Goal: Complete application form

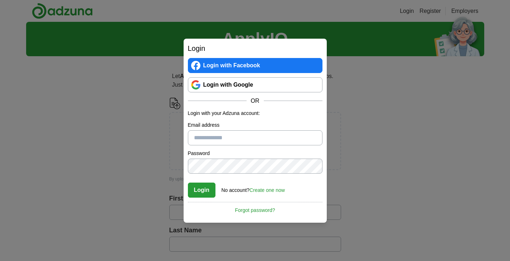
click at [256, 91] on link "Login with Google" at bounding box center [255, 84] width 135 height 15
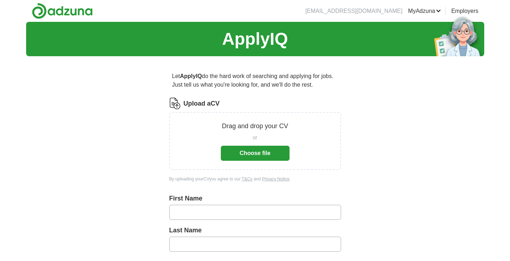
click at [254, 157] on button "Choose file" at bounding box center [255, 153] width 69 height 15
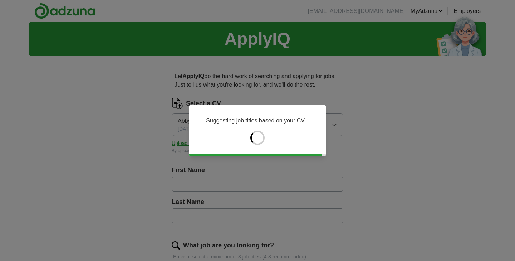
type input "****"
type input "******"
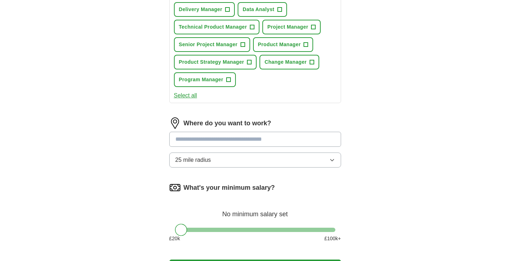
scroll to position [287, 0]
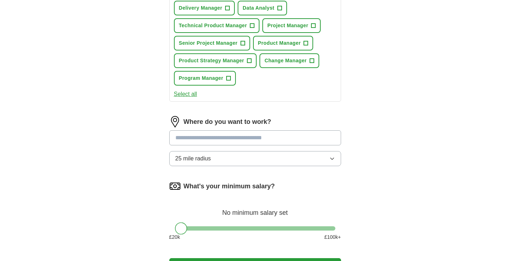
click at [196, 136] on input at bounding box center [255, 137] width 172 height 15
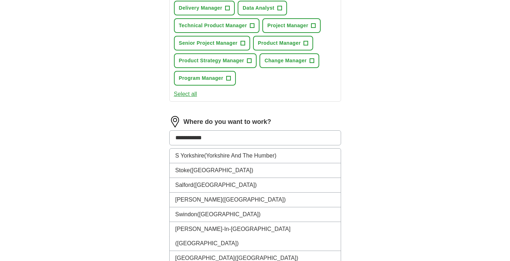
type input "**********"
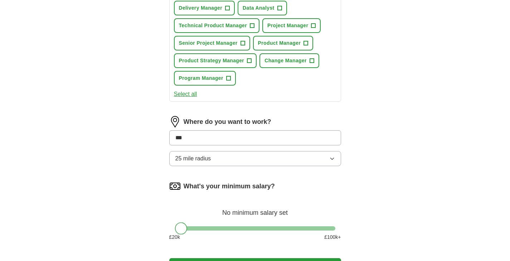
type input "****"
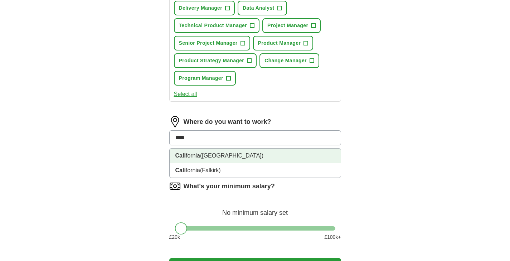
click at [222, 155] on span "([GEOGRAPHIC_DATA])" at bounding box center [231, 155] width 63 height 6
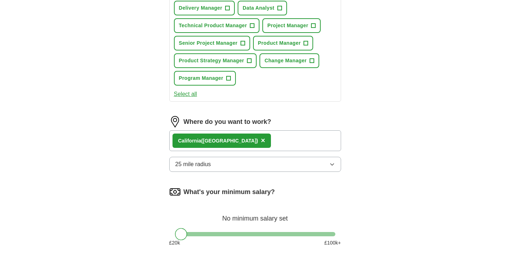
click at [269, 147] on div "Cali fornia ([GEOGRAPHIC_DATA]) ×" at bounding box center [255, 140] width 172 height 21
click at [270, 141] on div "Cali fornia ([GEOGRAPHIC_DATA]) ×" at bounding box center [255, 140] width 172 height 21
click at [263, 136] on div "Cali fornia ([GEOGRAPHIC_DATA]) ×" at bounding box center [255, 140] width 172 height 21
click at [266, 139] on div "Cali fornia ([GEOGRAPHIC_DATA]) ×" at bounding box center [255, 140] width 172 height 21
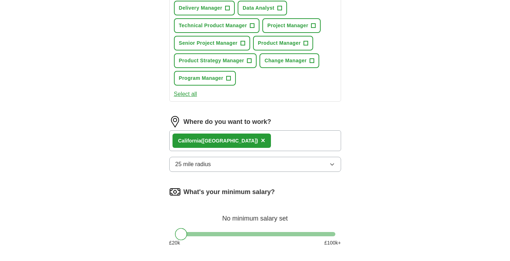
click at [266, 139] on div "Cali fornia ([GEOGRAPHIC_DATA]) ×" at bounding box center [255, 140] width 172 height 21
click at [261, 142] on span "×" at bounding box center [263, 140] width 4 height 8
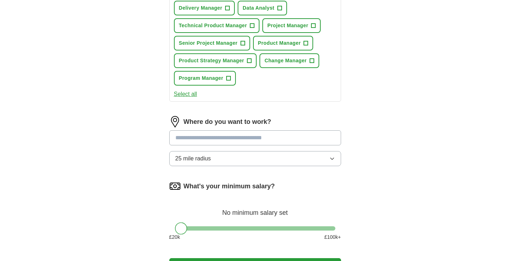
click at [249, 142] on input at bounding box center [255, 137] width 172 height 15
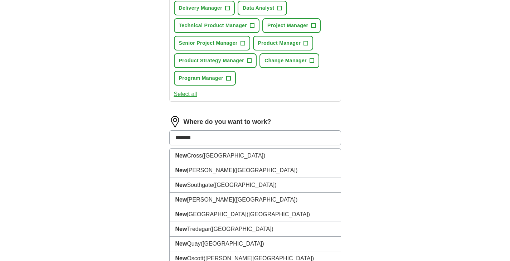
type input "********"
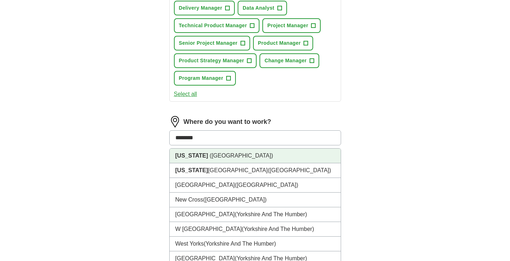
click at [197, 152] on strong "[US_STATE]" at bounding box center [191, 155] width 33 height 6
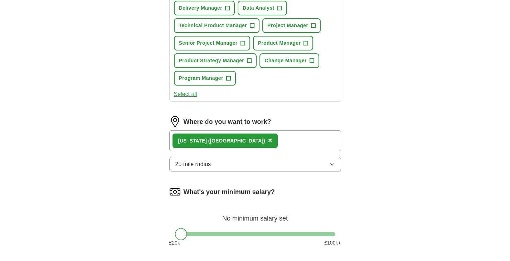
click at [242, 146] on div "[US_STATE] ([GEOGRAPHIC_DATA]) ×" at bounding box center [255, 140] width 172 height 21
click at [232, 166] on button "25 mile radius" at bounding box center [255, 164] width 172 height 15
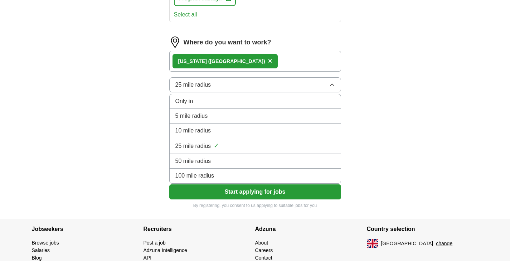
scroll to position [368, 0]
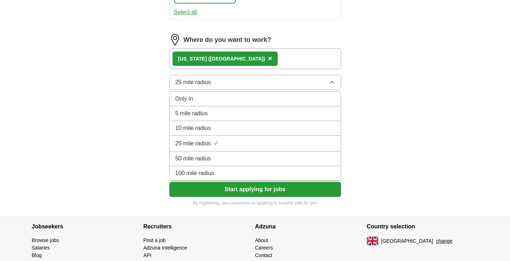
click at [218, 175] on div "100 mile radius" at bounding box center [255, 173] width 160 height 9
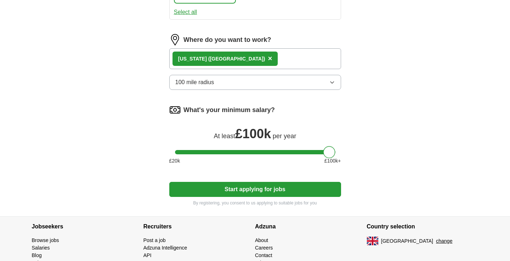
drag, startPoint x: 180, startPoint y: 152, endPoint x: 347, endPoint y: 141, distance: 167.1
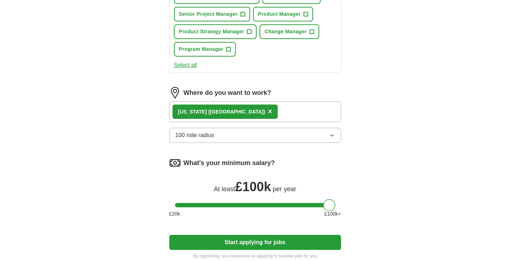
scroll to position [314, 0]
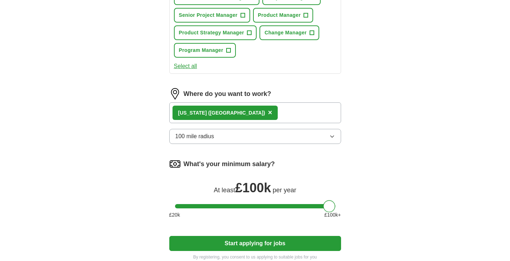
click at [268, 112] on span "×" at bounding box center [270, 112] width 4 height 8
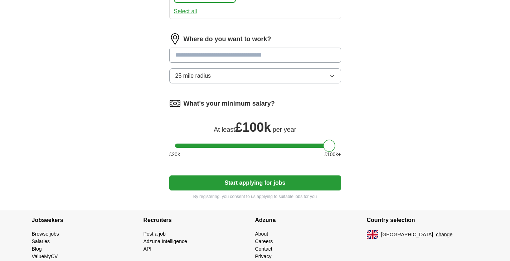
scroll to position [371, 0]
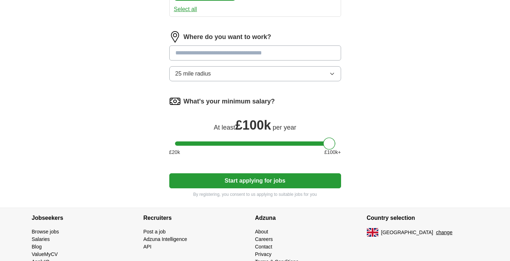
click at [286, 181] on button "Start applying for jobs" at bounding box center [255, 180] width 172 height 15
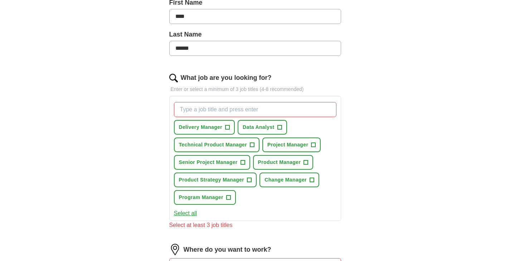
scroll to position [165, 0]
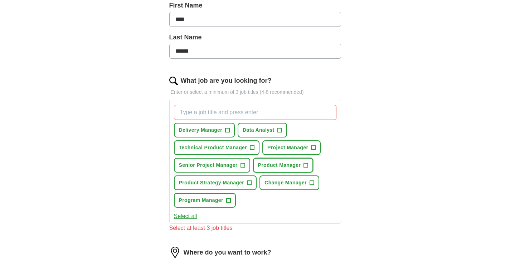
click at [279, 167] on span "Product Manager" at bounding box center [279, 165] width 43 height 8
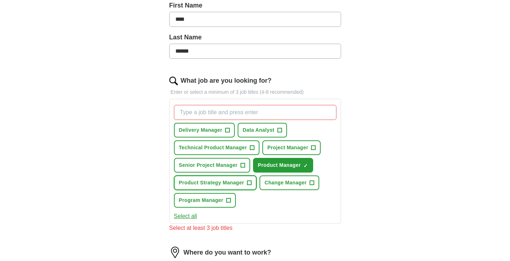
click at [214, 187] on button "Product Strategy Manager +" at bounding box center [215, 182] width 83 height 15
click at [208, 202] on span "Program Manager" at bounding box center [201, 200] width 44 height 8
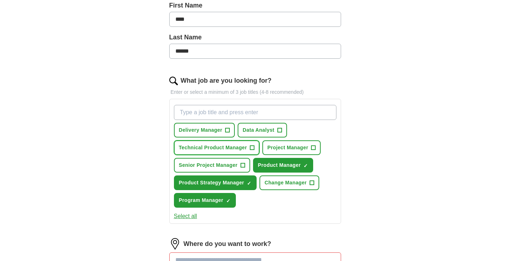
click at [209, 149] on span "Technical Product Manager" at bounding box center [213, 148] width 68 height 8
click at [211, 163] on span "Senior Project Manager" at bounding box center [208, 165] width 59 height 8
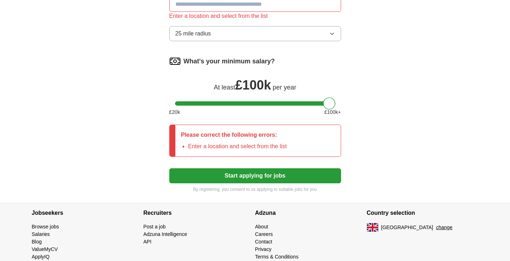
scroll to position [422, 0]
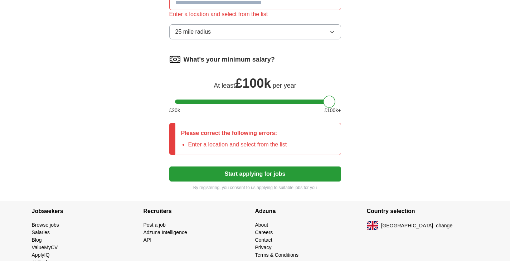
click at [231, 171] on button "Start applying for jobs" at bounding box center [255, 173] width 172 height 15
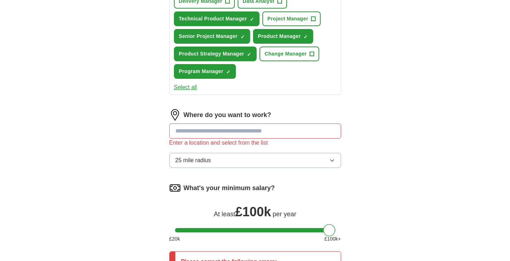
scroll to position [293, 0]
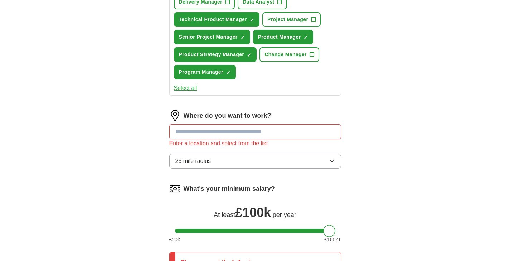
click at [223, 133] on input at bounding box center [255, 131] width 172 height 15
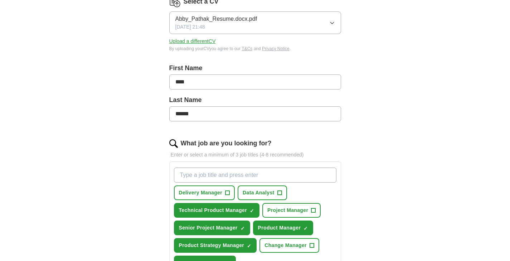
scroll to position [0, 0]
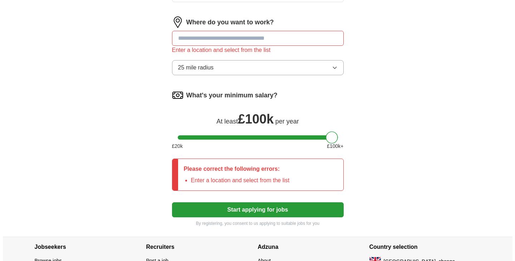
scroll to position [441, 0]
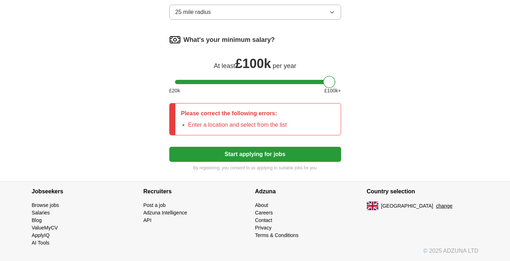
click at [436, 204] on button "change" at bounding box center [444, 206] width 16 height 8
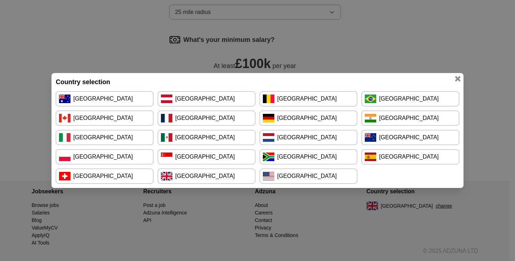
click at [306, 179] on link "[GEOGRAPHIC_DATA]" at bounding box center [309, 175] width 98 height 15
